Goal: Contribute content: Add original content to the website for others to see

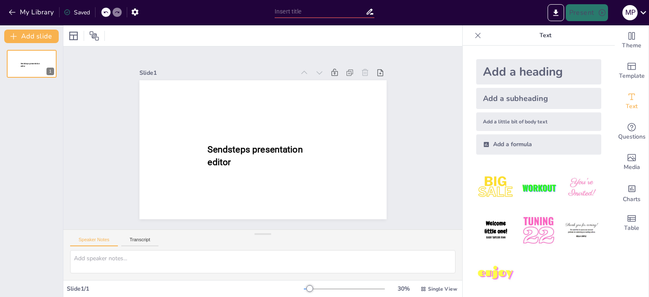
type input "New Sendsteps"
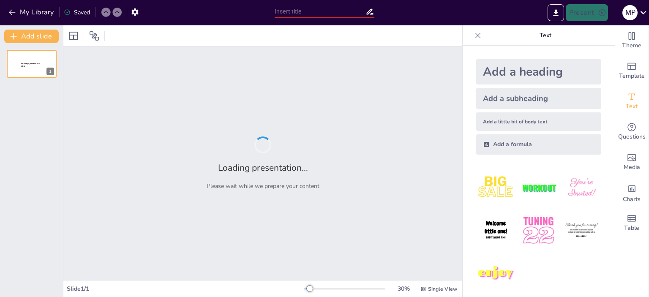
type input "Principios del Diseño de interacción"
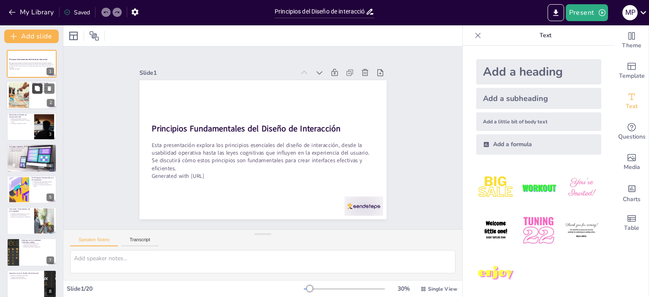
click at [34, 92] on button at bounding box center [37, 89] width 10 height 10
type textarea "Es esencial que los estudiantes entiendan los principios de usabilidad operativ…"
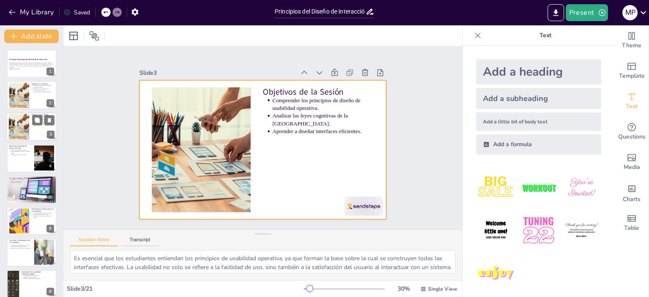
click at [31, 123] on div at bounding box center [31, 126] width 51 height 29
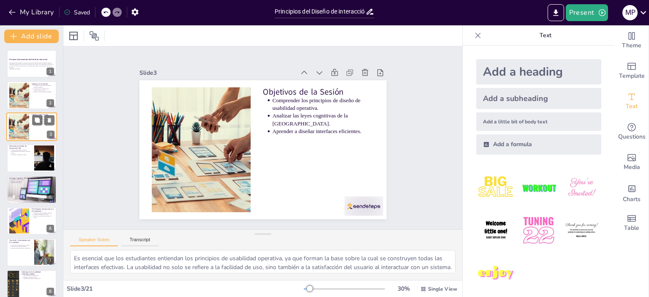
click at [31, 123] on div at bounding box center [31, 126] width 51 height 29
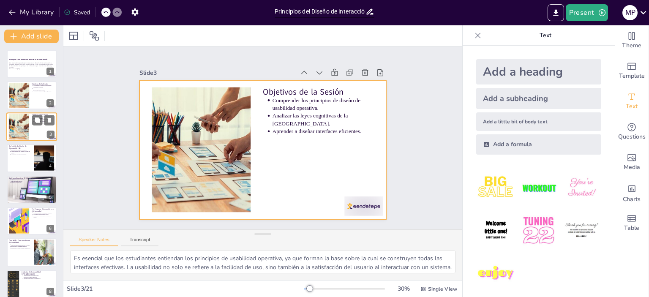
click at [30, 128] on div at bounding box center [31, 126] width 51 height 29
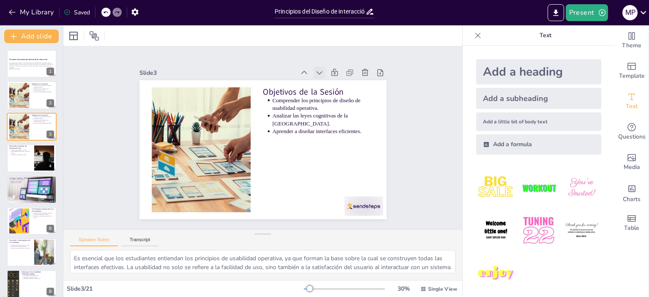
click at [335, 96] on icon at bounding box center [340, 101] width 11 height 11
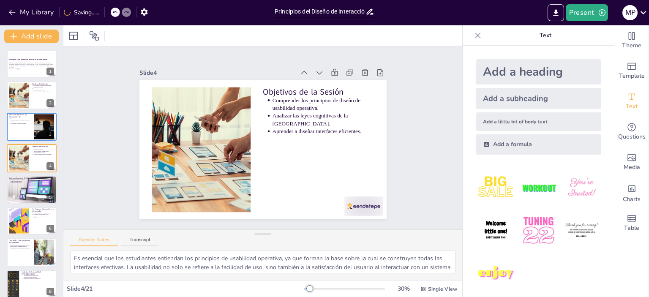
click at [327, 81] on icon at bounding box center [332, 86] width 10 height 10
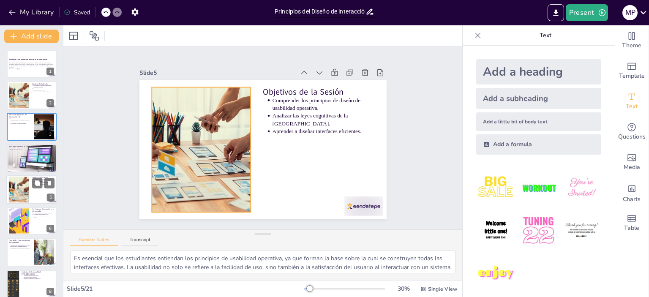
click at [25, 192] on div at bounding box center [19, 190] width 49 height 26
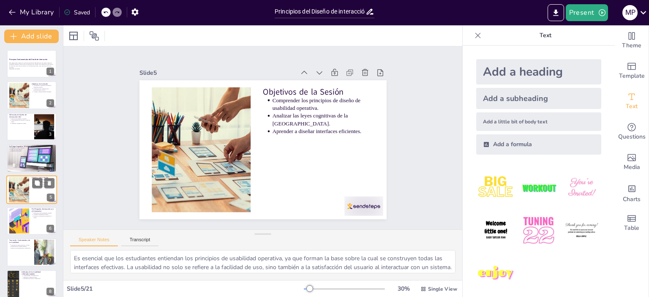
scroll to position [19, 0]
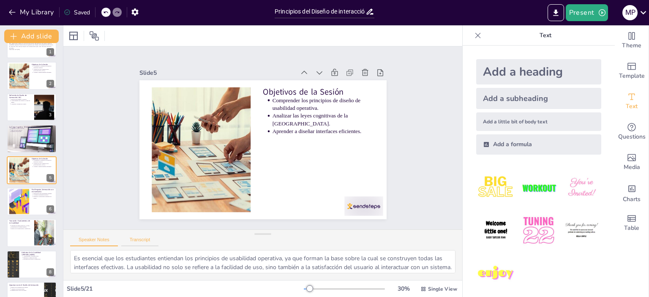
click at [132, 239] on button "Transcript" at bounding box center [140, 241] width 38 height 9
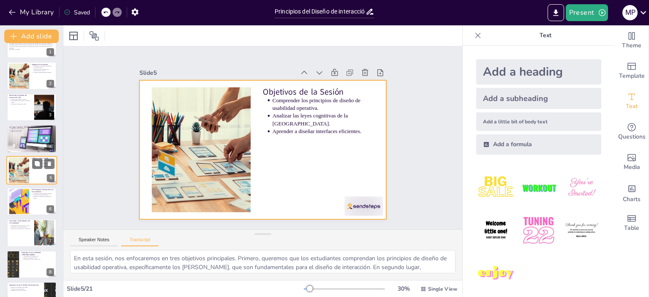
click at [41, 171] on div at bounding box center [31, 170] width 51 height 29
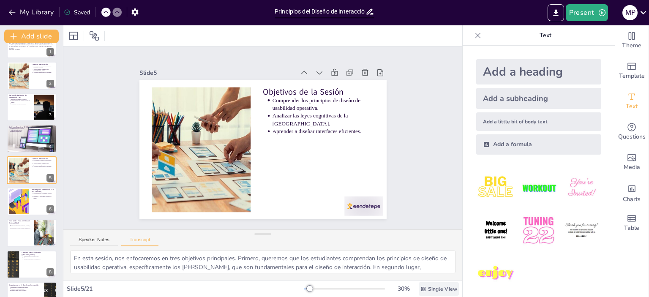
click at [445, 287] on span "Single View" at bounding box center [442, 288] width 29 height 7
click at [429, 272] on span "List View" at bounding box center [427, 270] width 44 height 8
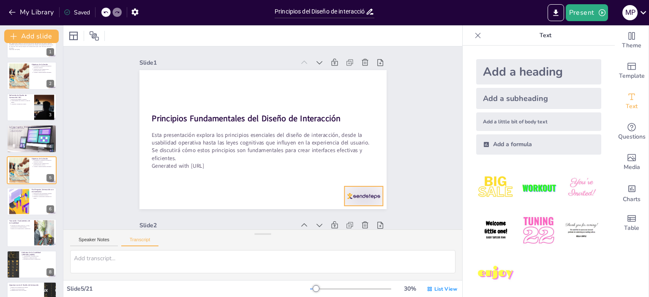
click at [370, 202] on div at bounding box center [349, 215] width 42 height 27
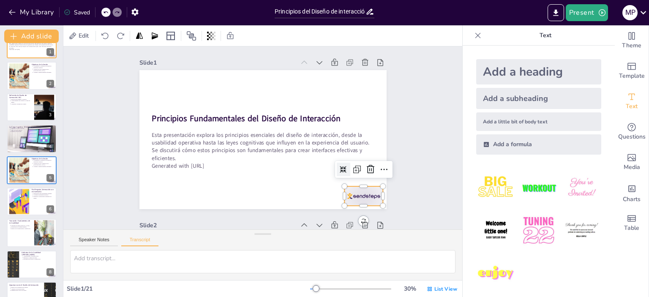
click at [322, 64] on icon at bounding box center [326, 68] width 9 height 9
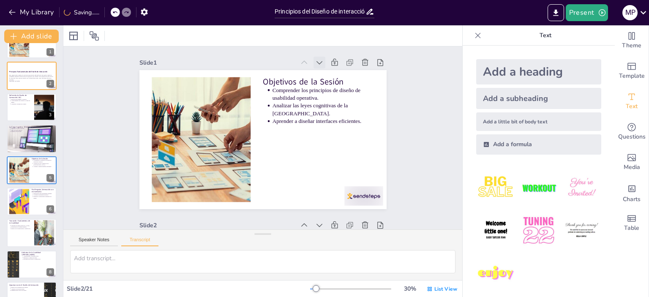
click at [329, 71] on icon at bounding box center [334, 76] width 10 height 10
type textarea "En esta sesión, nos enfocaremos en tres objetivos principales. Primero, queremo…"
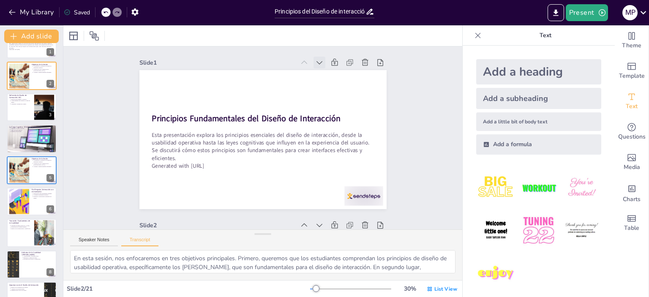
click at [329, 71] on icon at bounding box center [334, 76] width 10 height 10
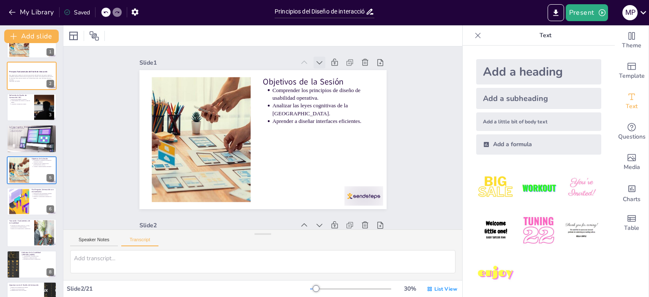
click at [339, 87] on icon at bounding box center [344, 92] width 11 height 11
type textarea "En esta sesión, nos enfocaremos en tres objetivos principales. Primero, queremo…"
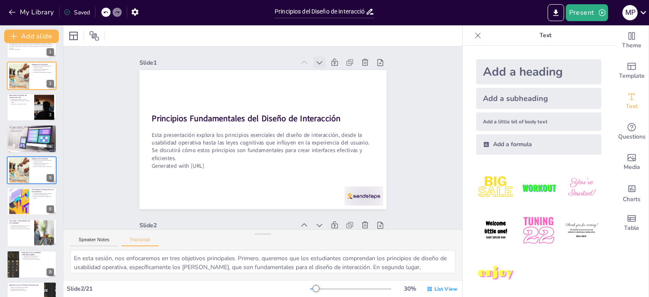
click at [329, 71] on icon at bounding box center [334, 76] width 10 height 10
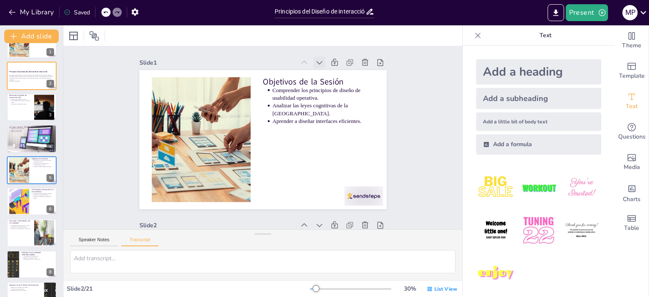
click at [329, 71] on icon at bounding box center [334, 76] width 10 height 10
type textarea "En esta sesión, nos enfocaremos en tres objetivos principales. Primero, queremo…"
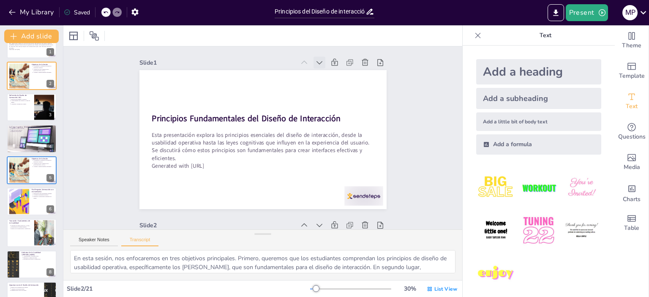
click at [322, 64] on icon at bounding box center [326, 68] width 9 height 9
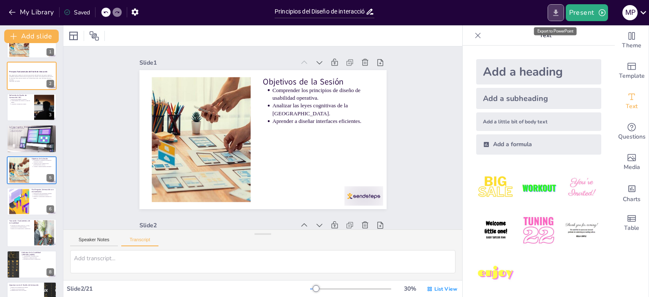
click at [557, 11] on icon "Export to PowerPoint" at bounding box center [555, 12] width 5 height 6
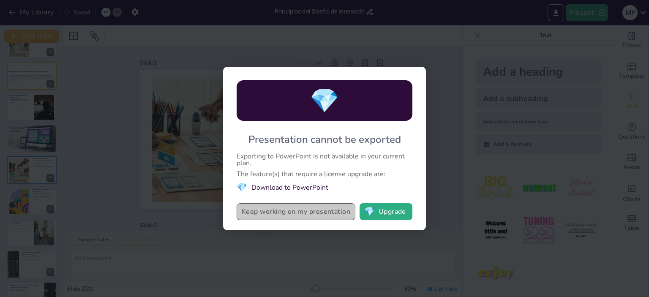
click at [346, 212] on button "Keep working on my presentation" at bounding box center [295, 211] width 119 height 17
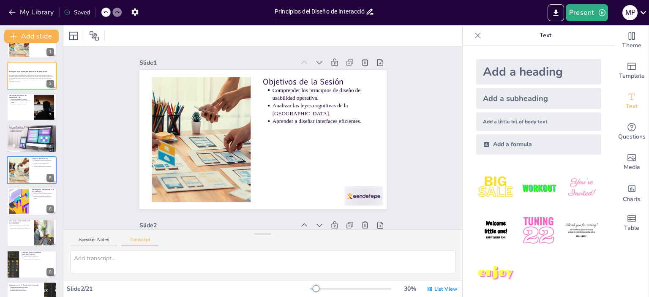
click at [475, 35] on icon at bounding box center [477, 35] width 5 height 5
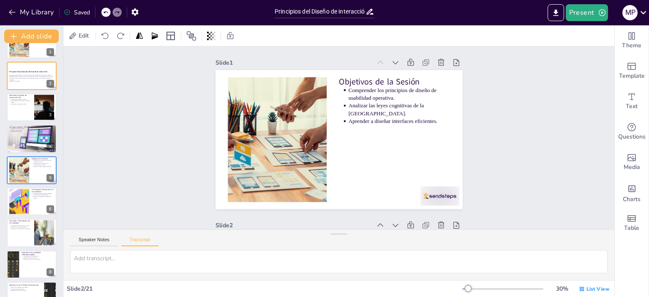
type textarea "En esta sesión, nos enfocaremos en tres objetivos principales. Primero, queremo…"
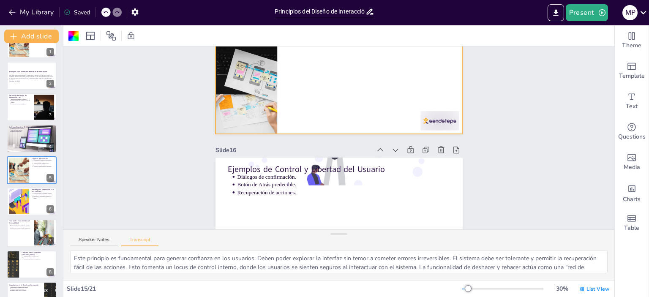
scroll to position [2309, 0]
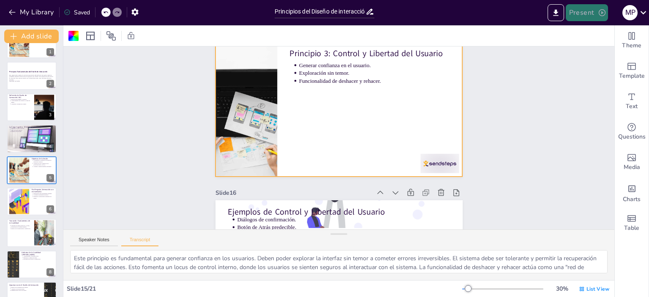
click at [600, 16] on icon "button" at bounding box center [602, 12] width 8 height 8
click at [600, 16] on div at bounding box center [324, 148] width 649 height 297
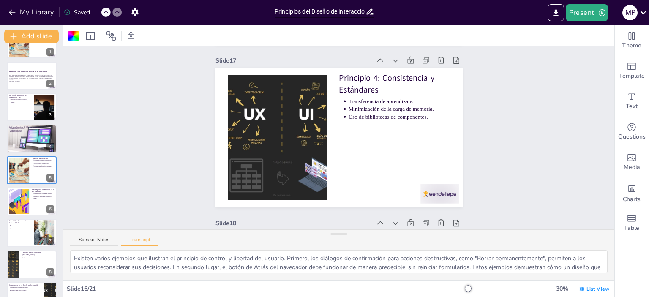
type textarea "La consistencia en el diseño permite la transferencia de aprendizaje. Los usuar…"
